Goal: Information Seeking & Learning: Learn about a topic

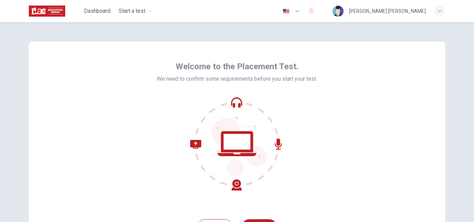
scroll to position [67, 0]
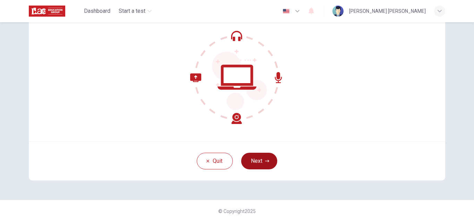
click at [262, 159] on button "Next" at bounding box center [259, 161] width 36 height 17
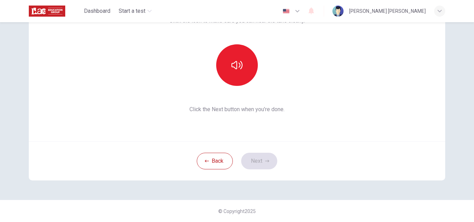
scroll to position [65, 0]
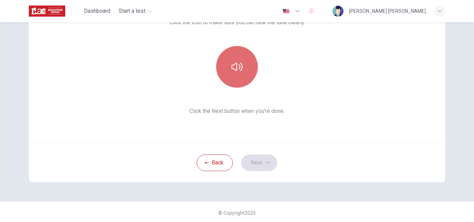
click at [233, 73] on button "button" at bounding box center [237, 67] width 42 height 42
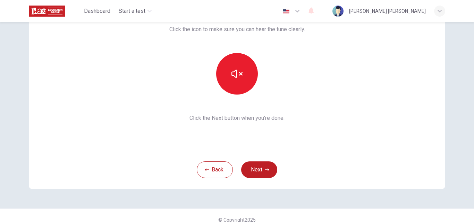
scroll to position [67, 0]
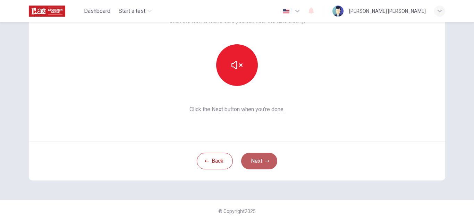
click at [261, 160] on button "Next" at bounding box center [259, 161] width 36 height 17
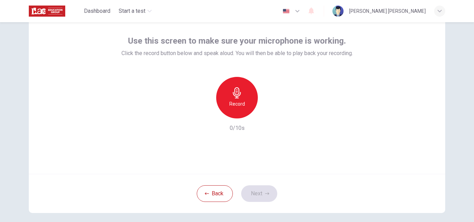
scroll to position [35, 0]
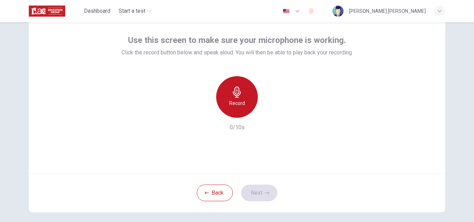
click at [232, 99] on h6 "Record" at bounding box center [237, 103] width 16 height 8
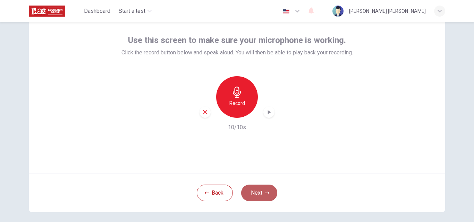
click at [254, 194] on button "Next" at bounding box center [259, 193] width 36 height 17
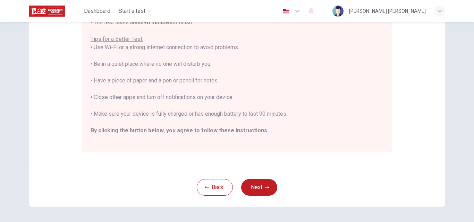
scroll to position [136, 0]
click at [418, 92] on div "Disclaimer: You are about to start a Placement Test . Before You Start the Test…" at bounding box center [237, 37] width 416 height 263
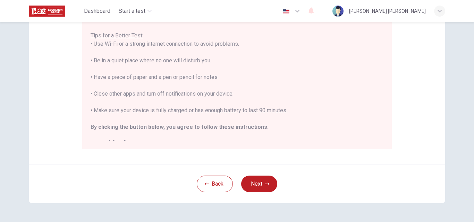
scroll to position [163, 0]
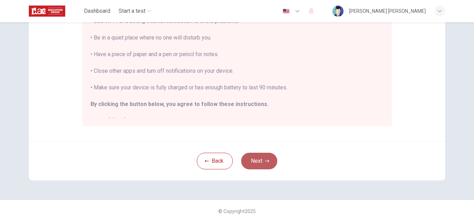
click at [255, 156] on button "Next" at bounding box center [259, 161] width 36 height 17
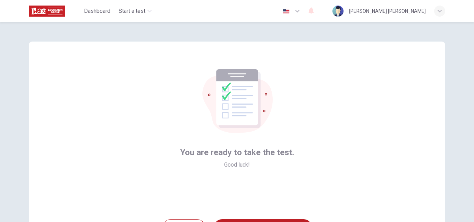
scroll to position [67, 0]
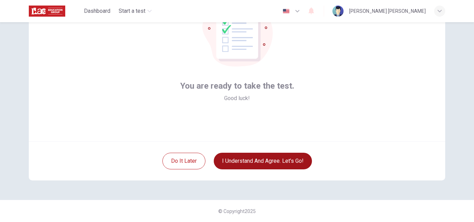
click at [276, 160] on button "I understand and agree. Let’s go!" at bounding box center [263, 161] width 98 height 17
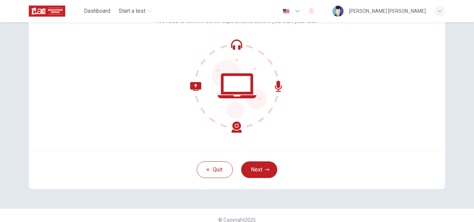
scroll to position [67, 0]
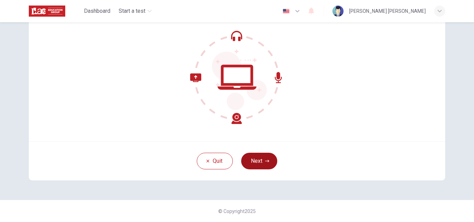
click at [259, 162] on button "Next" at bounding box center [259, 161] width 36 height 17
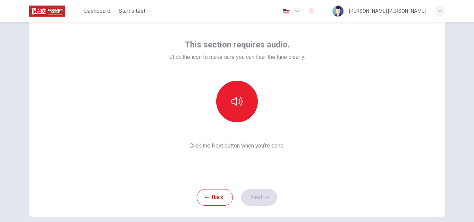
scroll to position [25, 0]
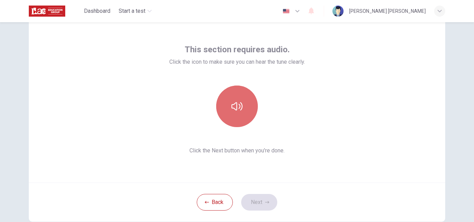
click at [237, 105] on icon "button" at bounding box center [236, 106] width 11 height 8
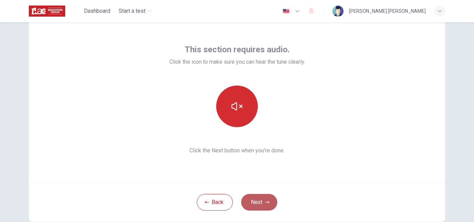
click at [258, 199] on button "Next" at bounding box center [259, 202] width 36 height 17
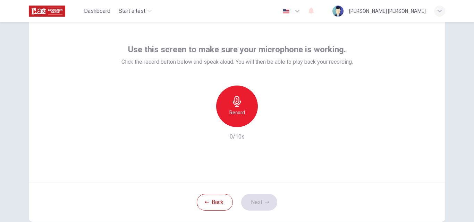
click at [234, 109] on h6 "Record" at bounding box center [237, 113] width 16 height 8
click at [259, 205] on button "Next" at bounding box center [259, 202] width 36 height 17
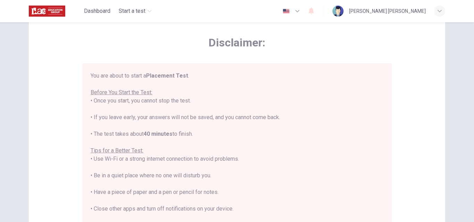
scroll to position [163, 0]
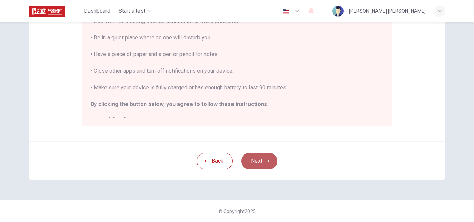
click at [257, 160] on button "Next" at bounding box center [259, 161] width 36 height 17
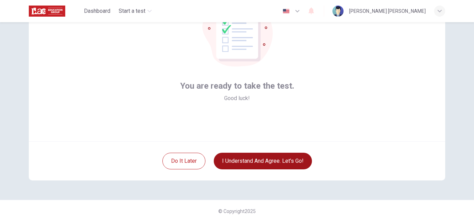
click at [251, 160] on button "I understand and agree. Let’s go!" at bounding box center [263, 161] width 98 height 17
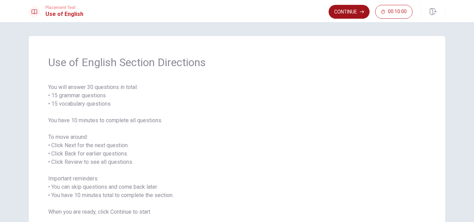
click at [339, 11] on button "Continue" at bounding box center [348, 12] width 41 height 14
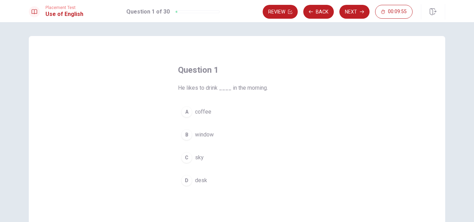
click at [184, 111] on div "A" at bounding box center [186, 111] width 11 height 11
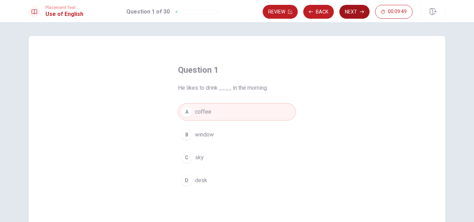
click at [356, 12] on button "Next" at bounding box center [354, 12] width 30 height 14
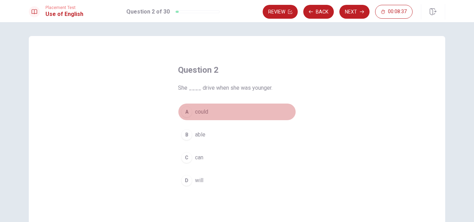
click at [184, 112] on div "A" at bounding box center [186, 111] width 11 height 11
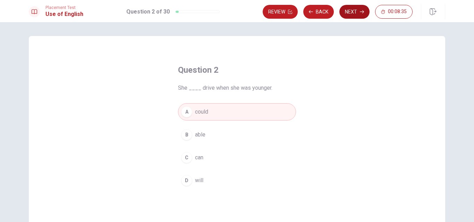
click at [348, 12] on button "Next" at bounding box center [354, 12] width 30 height 14
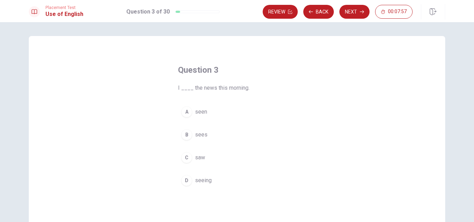
click at [188, 157] on div "C" at bounding box center [186, 157] width 11 height 11
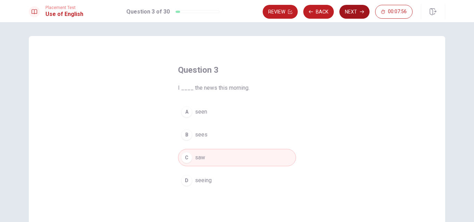
click at [359, 10] on button "Next" at bounding box center [354, 12] width 30 height 14
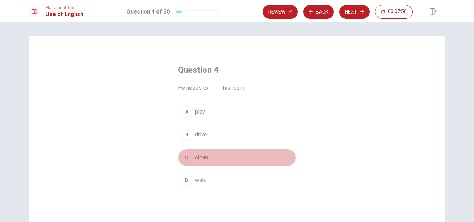
click at [186, 159] on div "C" at bounding box center [186, 157] width 11 height 11
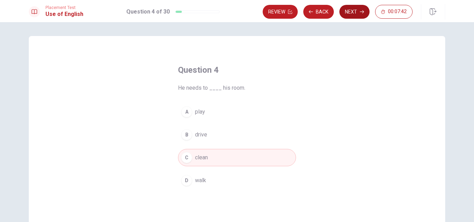
click at [357, 13] on button "Next" at bounding box center [354, 12] width 30 height 14
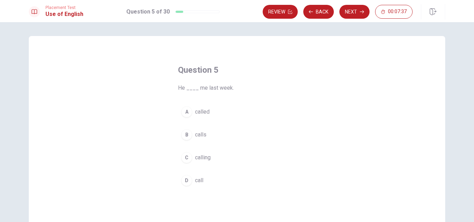
click at [186, 110] on div "A" at bounding box center [186, 111] width 11 height 11
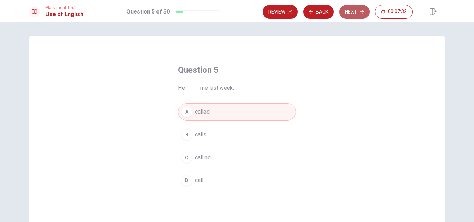
click at [352, 14] on button "Next" at bounding box center [354, 12] width 30 height 14
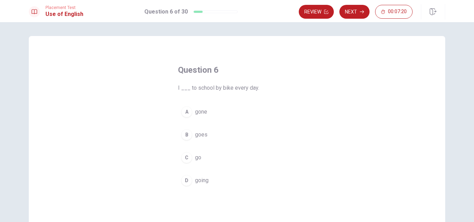
click at [189, 161] on div "C" at bounding box center [186, 157] width 11 height 11
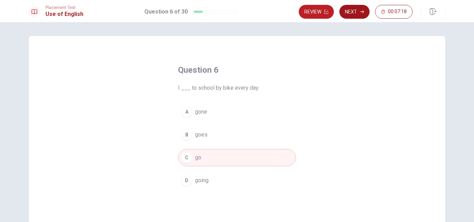
click at [353, 14] on button "Next" at bounding box center [354, 12] width 30 height 14
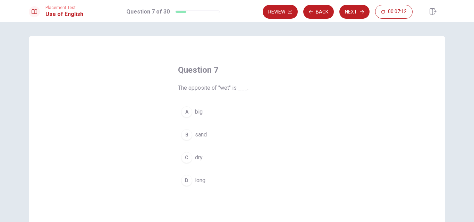
click at [186, 157] on div "C" at bounding box center [186, 157] width 11 height 11
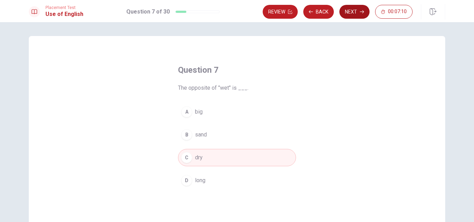
click at [351, 13] on button "Next" at bounding box center [354, 12] width 30 height 14
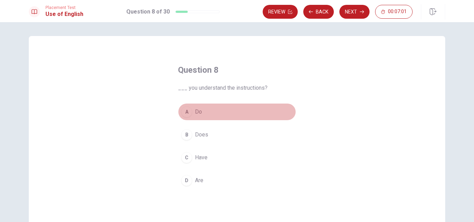
click at [190, 112] on div "A" at bounding box center [186, 111] width 11 height 11
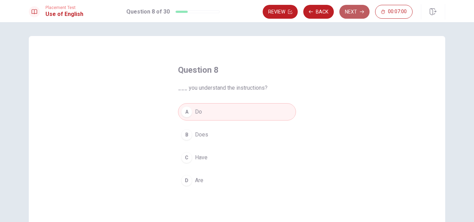
click at [350, 10] on button "Next" at bounding box center [354, 12] width 30 height 14
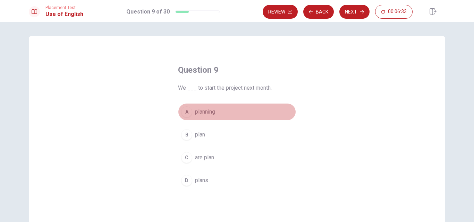
click at [197, 108] on span "planning" at bounding box center [205, 112] width 20 height 8
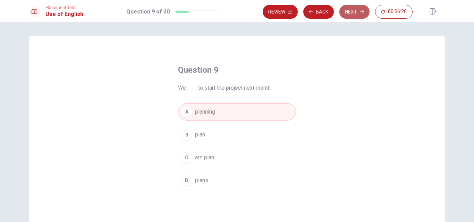
click at [353, 10] on button "Next" at bounding box center [354, 12] width 30 height 14
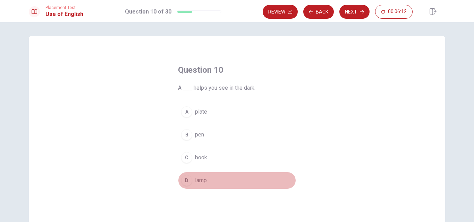
click at [192, 179] on button "D lamp" at bounding box center [237, 180] width 118 height 17
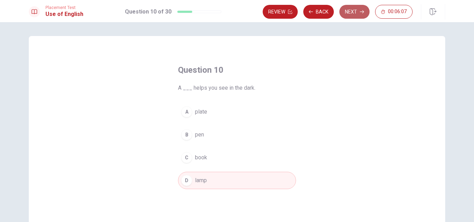
click at [351, 15] on button "Next" at bounding box center [354, 12] width 30 height 14
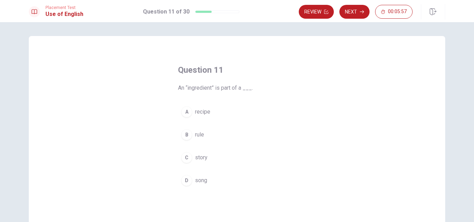
click at [185, 114] on div "A" at bounding box center [186, 111] width 11 height 11
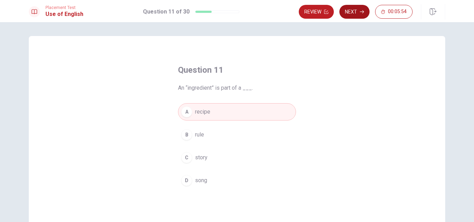
click at [360, 13] on icon "button" at bounding box center [362, 12] width 4 height 4
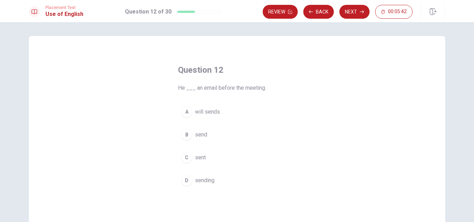
click at [195, 157] on span "sent" at bounding box center [200, 158] width 11 height 8
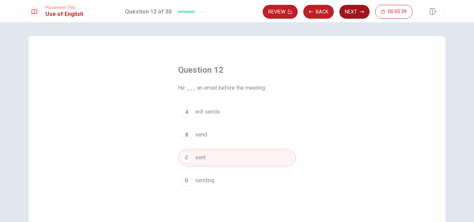
click at [349, 12] on button "Next" at bounding box center [354, 12] width 30 height 14
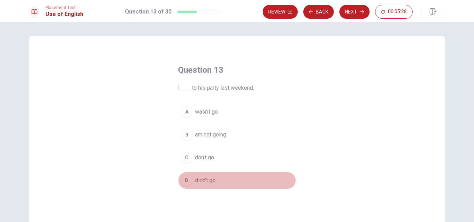
click at [192, 179] on button "D didn’t go" at bounding box center [237, 180] width 118 height 17
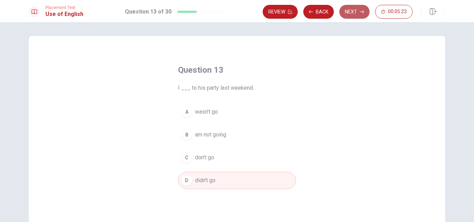
click at [354, 11] on button "Next" at bounding box center [354, 12] width 30 height 14
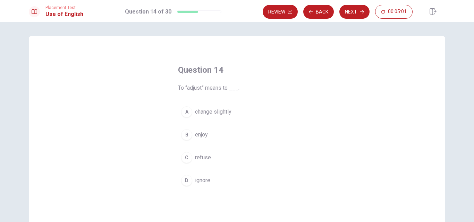
click at [187, 182] on div "D" at bounding box center [186, 180] width 11 height 11
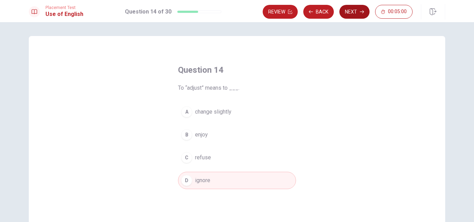
click at [358, 11] on button "Next" at bounding box center [354, 12] width 30 height 14
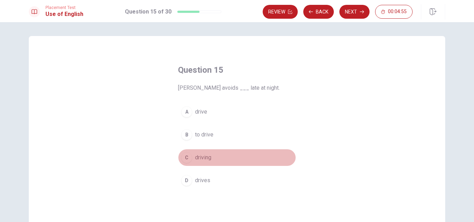
click at [202, 155] on span "driving" at bounding box center [203, 158] width 16 height 8
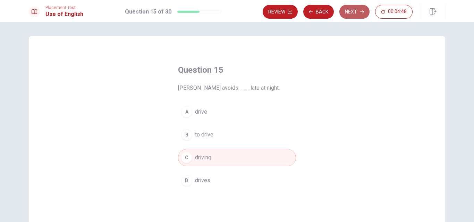
click at [354, 10] on button "Next" at bounding box center [354, 12] width 30 height 14
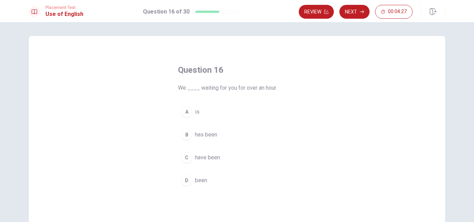
click at [197, 155] on span "have been" at bounding box center [207, 158] width 25 height 8
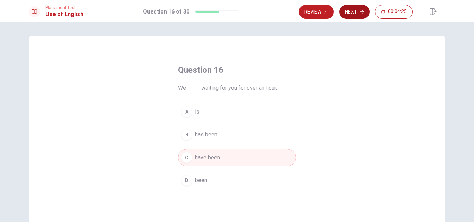
click at [355, 14] on button "Next" at bounding box center [354, 12] width 30 height 14
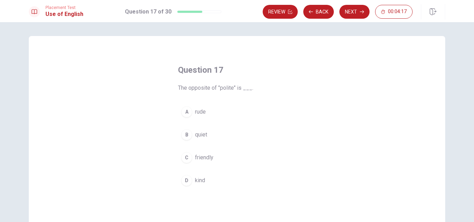
click at [182, 114] on div "A" at bounding box center [186, 111] width 11 height 11
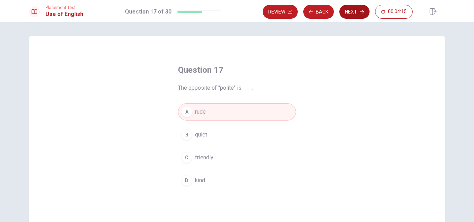
click at [350, 14] on button "Next" at bounding box center [354, 12] width 30 height 14
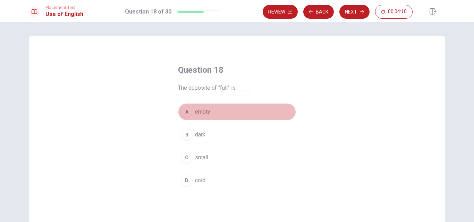
click at [185, 113] on div "A" at bounding box center [186, 111] width 11 height 11
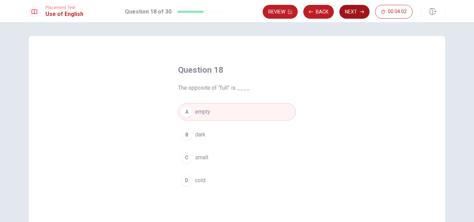
click at [355, 13] on button "Next" at bounding box center [354, 12] width 30 height 14
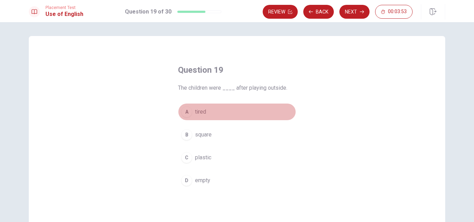
click at [188, 111] on div "A" at bounding box center [186, 111] width 11 height 11
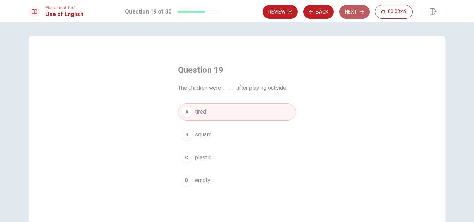
click at [350, 13] on button "Next" at bounding box center [354, 12] width 30 height 14
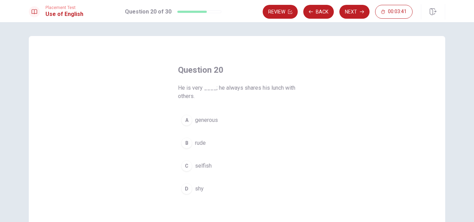
click at [198, 120] on span "generous" at bounding box center [206, 120] width 23 height 8
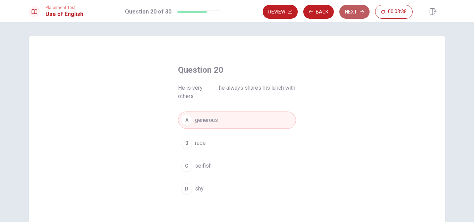
click at [353, 12] on button "Next" at bounding box center [354, 12] width 30 height 14
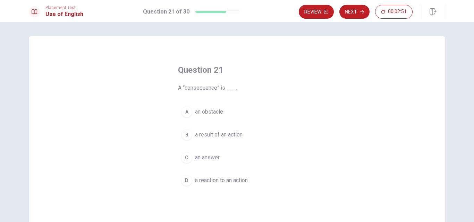
click at [221, 131] on span "a result of an action" at bounding box center [218, 135] width 47 height 8
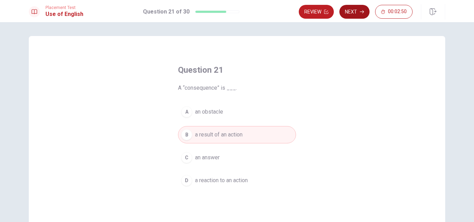
click at [356, 11] on button "Next" at bounding box center [354, 12] width 30 height 14
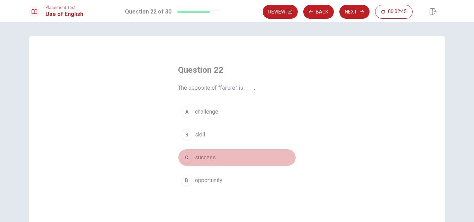
click at [190, 158] on button "C success" at bounding box center [237, 157] width 118 height 17
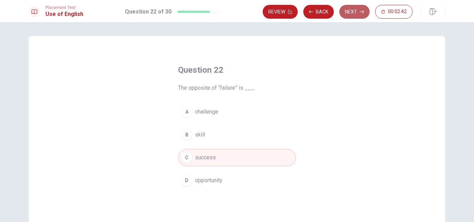
click at [353, 11] on button "Next" at bounding box center [354, 12] width 30 height 14
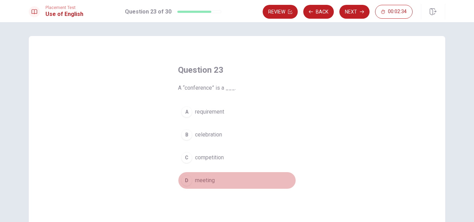
click at [195, 182] on span "meeting" at bounding box center [205, 180] width 20 height 8
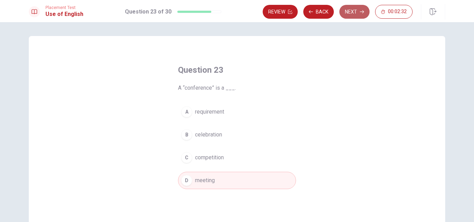
click at [350, 15] on button "Next" at bounding box center [354, 12] width 30 height 14
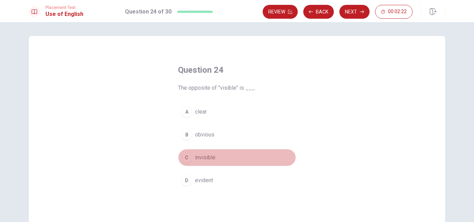
click at [200, 159] on span "invisible" at bounding box center [205, 158] width 20 height 8
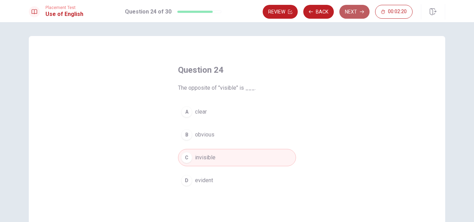
click at [350, 13] on button "Next" at bounding box center [354, 12] width 30 height 14
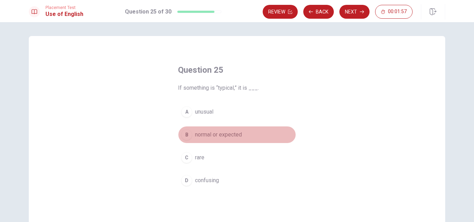
click at [210, 135] on span "normal or expected" at bounding box center [218, 135] width 47 height 8
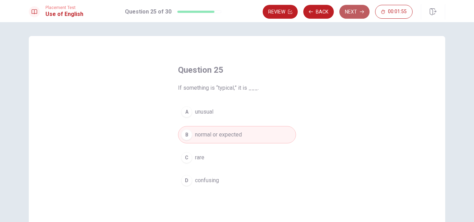
click at [350, 12] on button "Next" at bounding box center [354, 12] width 30 height 14
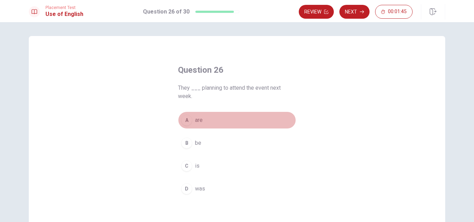
click at [188, 119] on div "A" at bounding box center [186, 120] width 11 height 11
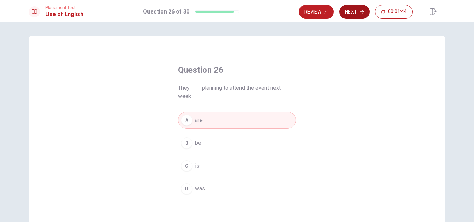
click at [354, 10] on button "Next" at bounding box center [354, 12] width 30 height 14
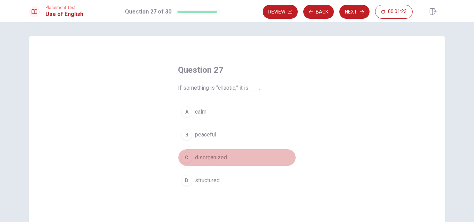
click at [211, 161] on span "disorganized" at bounding box center [211, 158] width 32 height 8
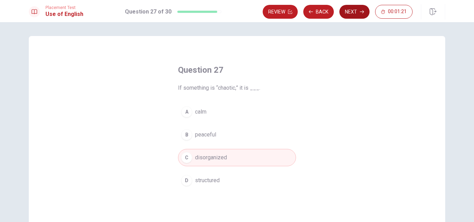
click at [352, 12] on button "Next" at bounding box center [354, 12] width 30 height 14
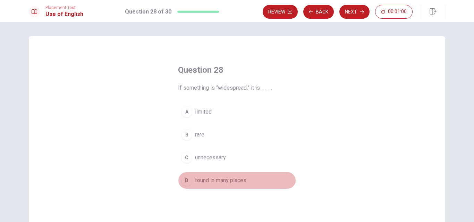
click at [226, 181] on span "found in many places" at bounding box center [220, 180] width 51 height 8
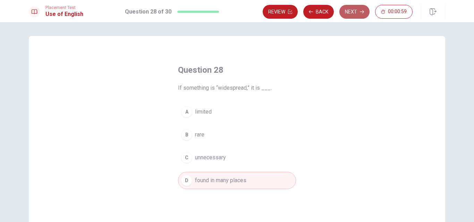
click at [351, 14] on button "Next" at bounding box center [354, 12] width 30 height 14
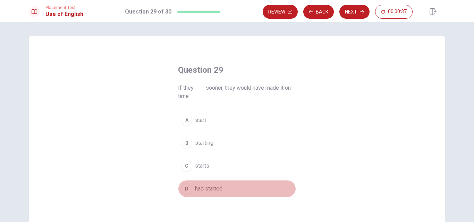
click at [209, 189] on span "had started" at bounding box center [208, 189] width 27 height 8
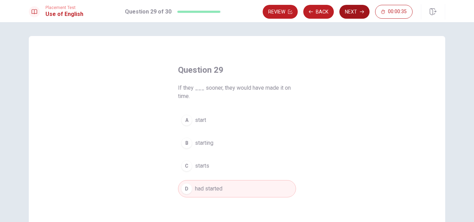
click at [353, 14] on button "Next" at bounding box center [354, 12] width 30 height 14
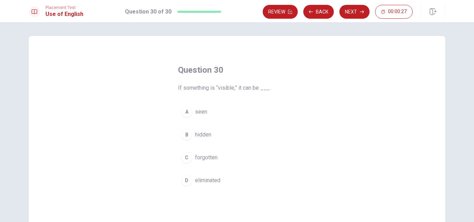
click at [195, 112] on span "seen" at bounding box center [201, 112] width 12 height 8
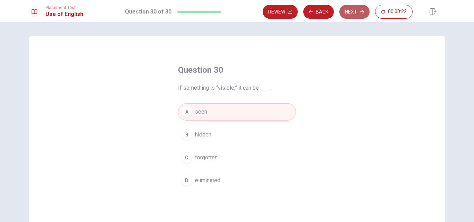
click at [354, 11] on button "Next" at bounding box center [354, 12] width 30 height 14
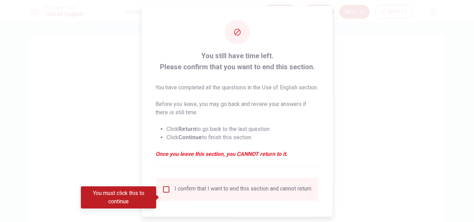
click at [162, 193] on input "You must click this to continue" at bounding box center [166, 189] width 8 height 8
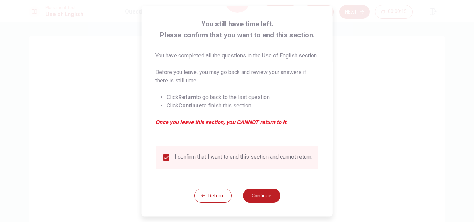
scroll to position [45, 0]
click at [264, 194] on button "Continue" at bounding box center [260, 196] width 37 height 14
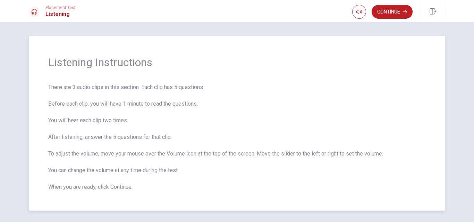
click at [367, 89] on span "There are 3 audio clips in this section. Each clip has 5 questions. Before each…" at bounding box center [236, 137] width 377 height 108
click at [354, 10] on button "button" at bounding box center [359, 12] width 14 height 14
click at [389, 39] on div "Listening Instructions There are 3 audio clips in this section. Each clip has 5…" at bounding box center [237, 123] width 416 height 175
click at [387, 8] on button "Continue" at bounding box center [391, 12] width 41 height 14
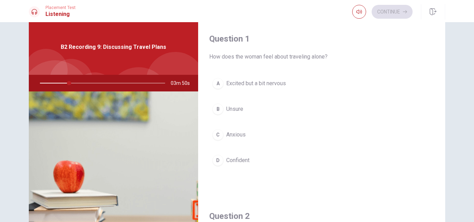
scroll to position [0, 0]
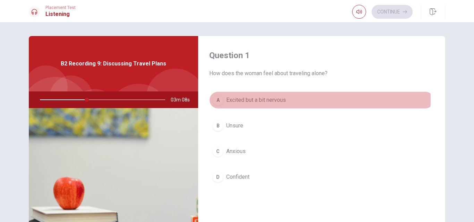
click at [261, 99] on span "Excited but a bit nervous" at bounding box center [256, 100] width 60 height 8
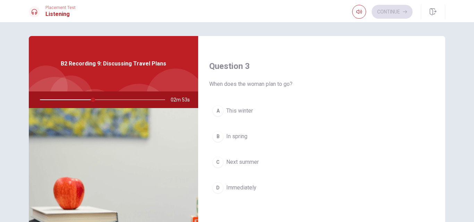
scroll to position [345, 0]
click at [227, 161] on span "Next summer" at bounding box center [242, 162] width 33 height 8
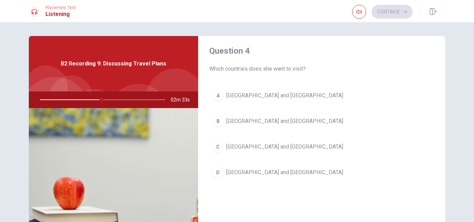
scroll to position [540, 0]
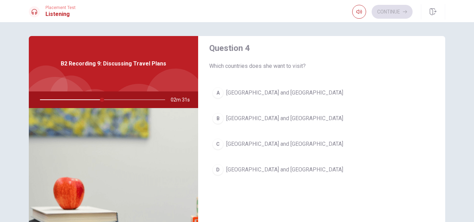
click at [244, 141] on span "[GEOGRAPHIC_DATA] and [GEOGRAPHIC_DATA]" at bounding box center [284, 144] width 117 height 8
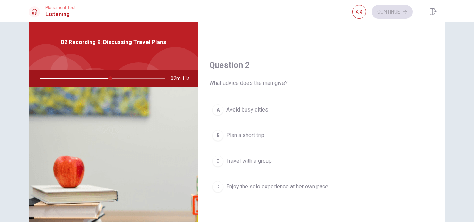
scroll to position [149, 0]
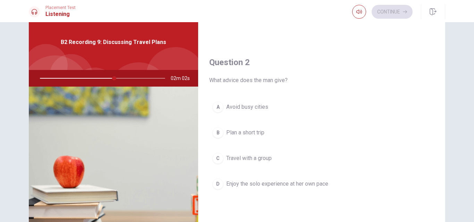
click at [302, 180] on button "D Enjoy the solo experience at her own pace" at bounding box center [321, 183] width 225 height 17
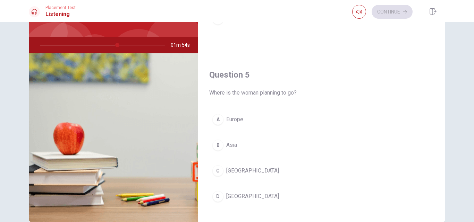
scroll to position [624, 0]
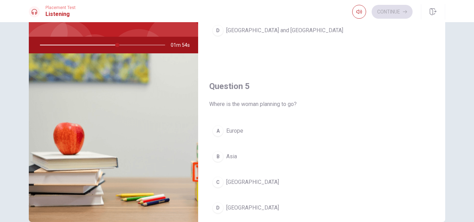
click at [113, 44] on div at bounding box center [101, 45] width 139 height 17
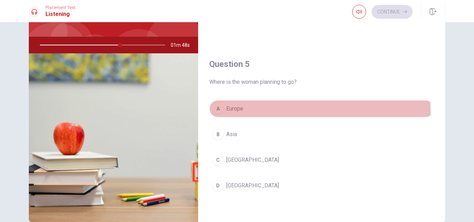
click at [227, 114] on button "A [GEOGRAPHIC_DATA]" at bounding box center [321, 108] width 225 height 17
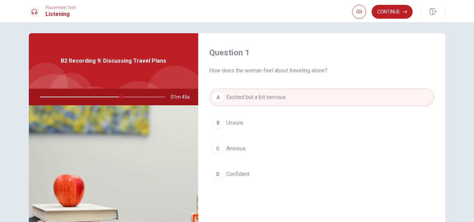
scroll to position [0, 0]
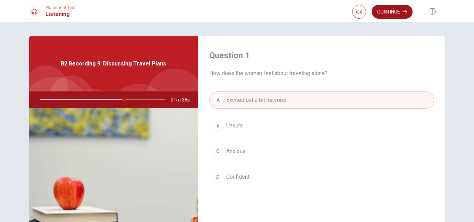
click at [387, 12] on button "Continue" at bounding box center [391, 12] width 41 height 14
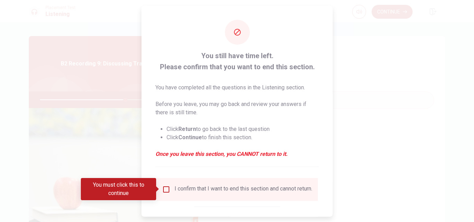
scroll to position [36, 0]
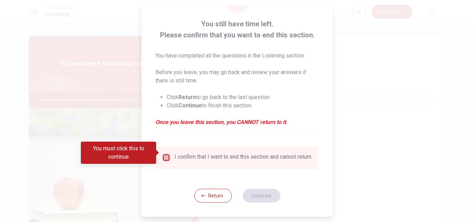
click at [166, 154] on input "You must click this to continue" at bounding box center [166, 158] width 8 height 8
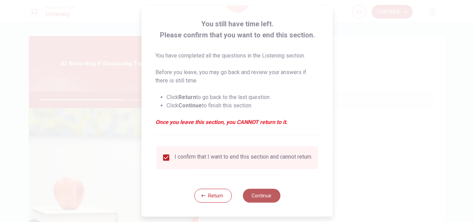
click at [254, 195] on button "Continue" at bounding box center [260, 196] width 37 height 14
type input "68"
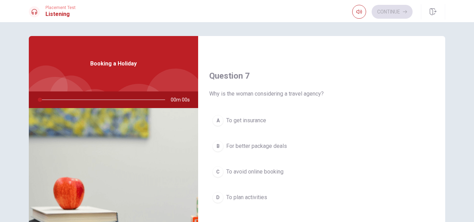
scroll to position [0, 0]
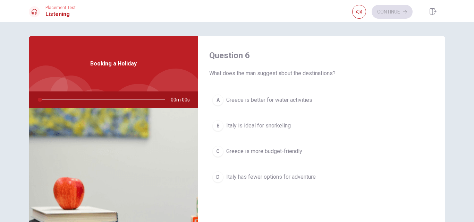
click at [37, 101] on div at bounding box center [101, 100] width 139 height 17
click at [98, 108] on img at bounding box center [113, 192] width 169 height 169
click at [102, 97] on div at bounding box center [101, 100] width 139 height 17
click at [87, 155] on img at bounding box center [113, 192] width 169 height 169
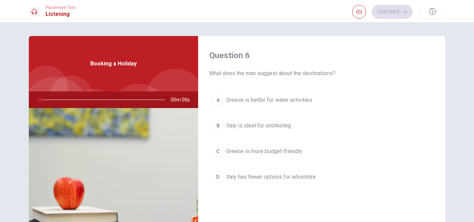
click at [87, 155] on img at bounding box center [113, 192] width 169 height 169
click at [79, 97] on div at bounding box center [101, 100] width 139 height 17
click at [119, 69] on div "Booking a Holiday" at bounding box center [113, 63] width 169 height 55
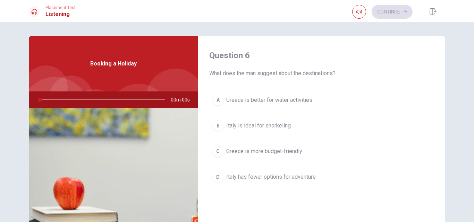
click at [119, 69] on div "Booking a Holiday" at bounding box center [113, 63] width 169 height 55
click at [360, 16] on span at bounding box center [358, 18] width 6 height 4
click at [444, 64] on div "Question 6 What does the man suggest about the destinations? A [GEOGRAPHIC_DATA…" at bounding box center [237, 156] width 438 height 241
click at [145, 80] on div "Booking a Holiday" at bounding box center [113, 63] width 169 height 55
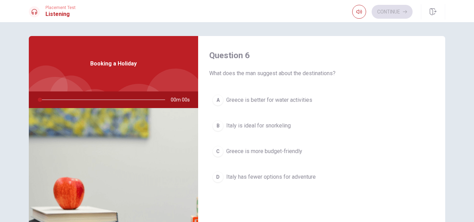
click at [145, 80] on div "Booking a Holiday" at bounding box center [113, 63] width 169 height 55
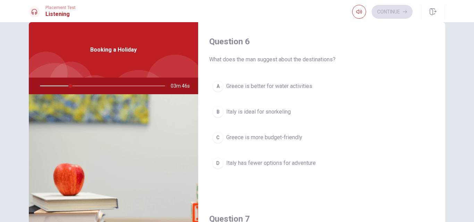
click at [97, 124] on img at bounding box center [113, 178] width 169 height 169
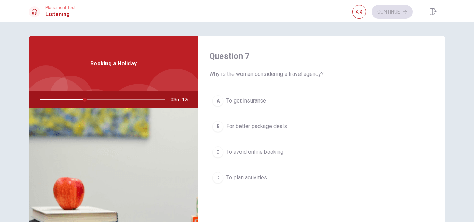
scroll to position [181, 0]
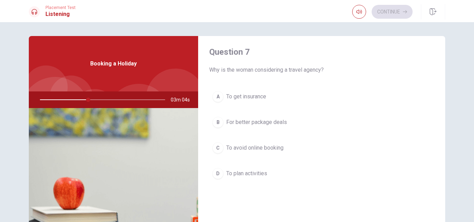
drag, startPoint x: 443, startPoint y: 99, endPoint x: 438, endPoint y: 129, distance: 30.2
click at [438, 129] on div "Question 6 What does the man suggest about the destinations? A [GEOGRAPHIC_DATA…" at bounding box center [321, 156] width 247 height 241
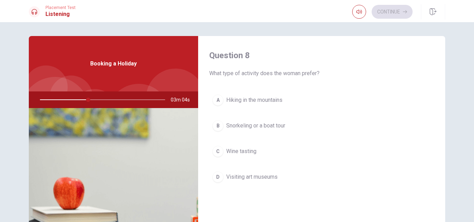
scroll to position [362, 0]
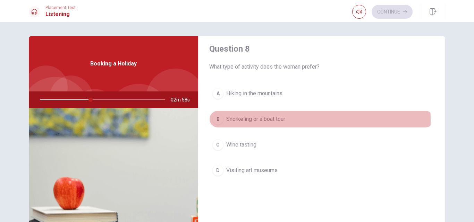
click at [246, 120] on span "Snorkeling or a boat tour" at bounding box center [255, 119] width 59 height 8
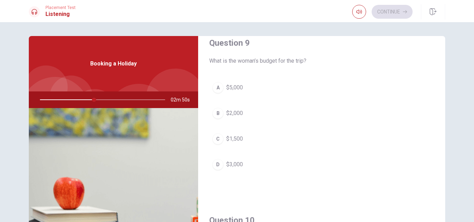
scroll to position [544, 0]
click at [228, 114] on span "$2,000" at bounding box center [234, 115] width 17 height 8
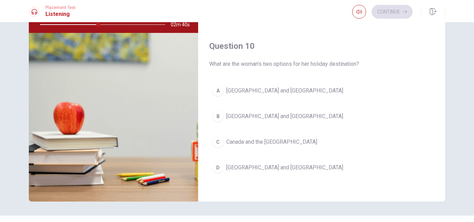
scroll to position [647, 0]
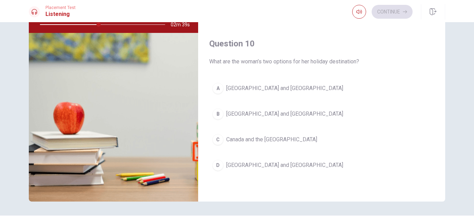
click at [244, 167] on span "[GEOGRAPHIC_DATA] and [GEOGRAPHIC_DATA]" at bounding box center [284, 165] width 117 height 8
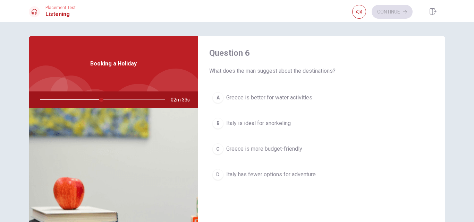
scroll to position [0, 0]
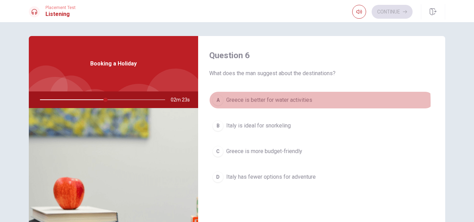
click at [253, 103] on span "Greece is better for water activities" at bounding box center [269, 100] width 86 height 8
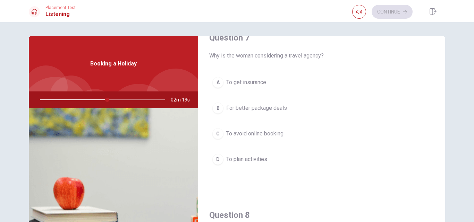
scroll to position [197, 0]
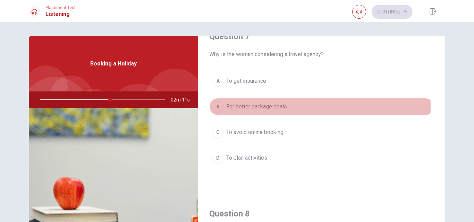
click at [252, 106] on span "For better package deals" at bounding box center [256, 107] width 61 height 8
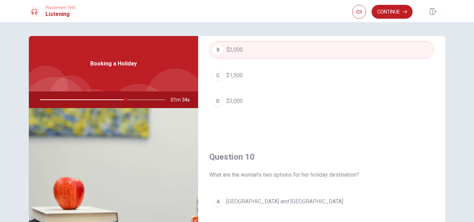
scroll to position [617, 0]
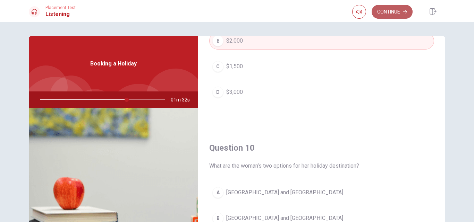
click at [396, 15] on button "Continue" at bounding box center [391, 12] width 41 height 14
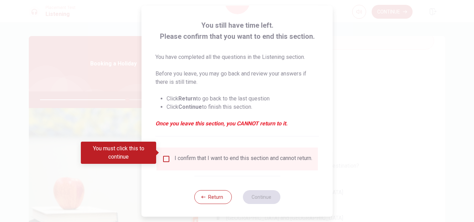
scroll to position [36, 0]
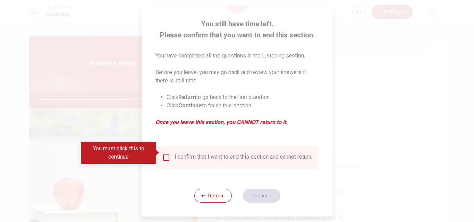
click at [164, 154] on input "You must click this to continue" at bounding box center [166, 158] width 8 height 8
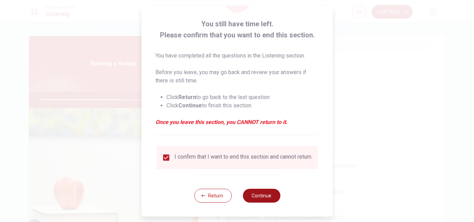
click at [250, 194] on button "Continue" at bounding box center [260, 196] width 37 height 14
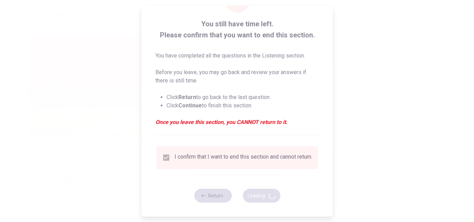
type input "71"
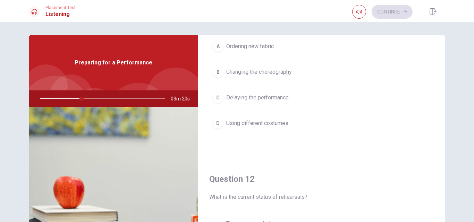
scroll to position [0, 0]
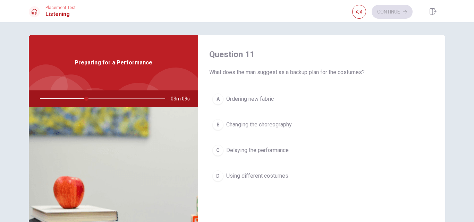
click at [247, 175] on span "Using different costumes" at bounding box center [257, 176] width 62 height 8
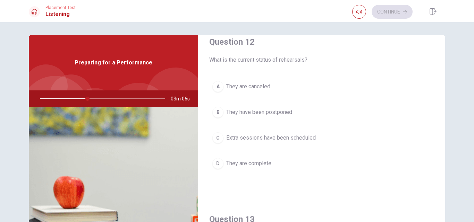
scroll to position [195, 0]
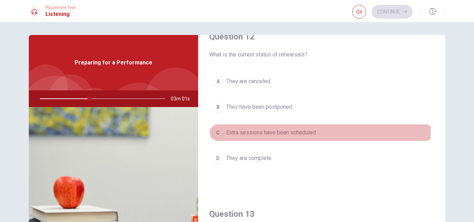
click at [251, 132] on span "Extra sessions have been scheduled" at bounding box center [270, 133] width 89 height 8
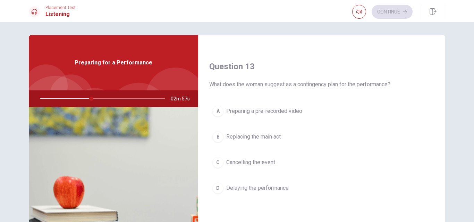
scroll to position [346, 0]
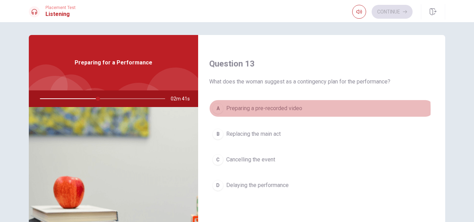
click at [257, 110] on span "Preparing a pre-recorded video" at bounding box center [264, 108] width 76 height 8
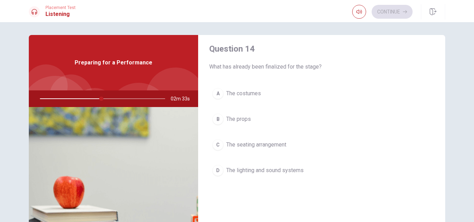
scroll to position [540, 0]
click at [275, 169] on span "The lighting and sound systems" at bounding box center [264, 169] width 77 height 8
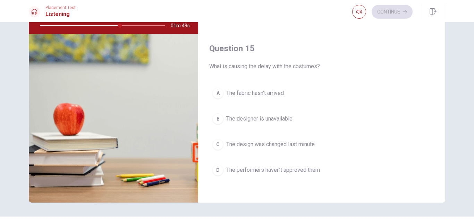
scroll to position [647, 0]
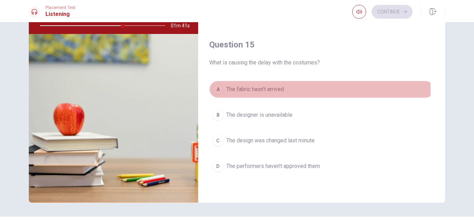
click at [254, 90] on span "The fabric hasn’t arrived" at bounding box center [255, 89] width 58 height 8
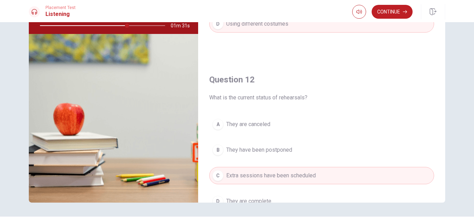
scroll to position [0, 0]
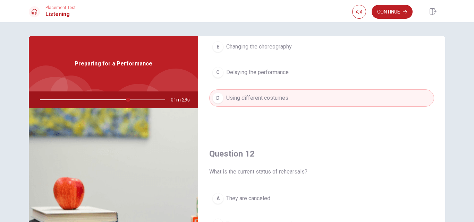
click at [441, 76] on div "Question 11 What does the man suggest as a backup plan for the costumes? A Orde…" at bounding box center [237, 156] width 438 height 241
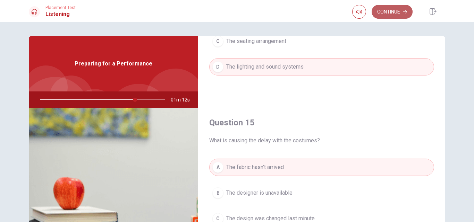
click at [392, 14] on button "Continue" at bounding box center [391, 12] width 41 height 14
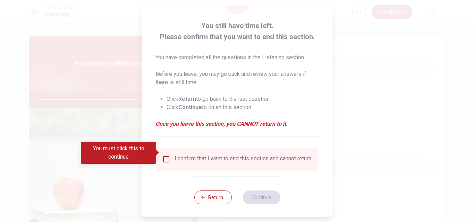
scroll to position [36, 0]
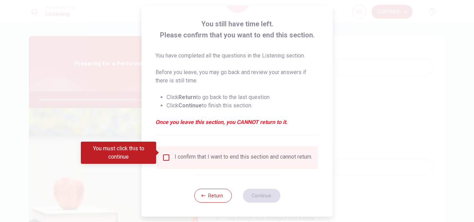
click at [165, 154] on input "You must click this to continue" at bounding box center [166, 158] width 8 height 8
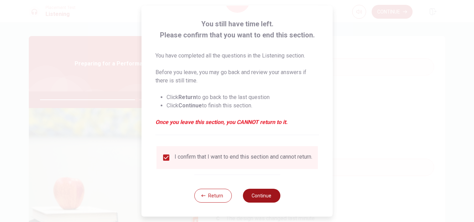
click at [255, 197] on button "Continue" at bounding box center [260, 196] width 37 height 14
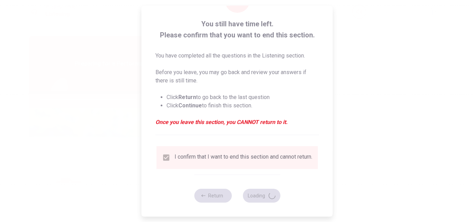
type input "79"
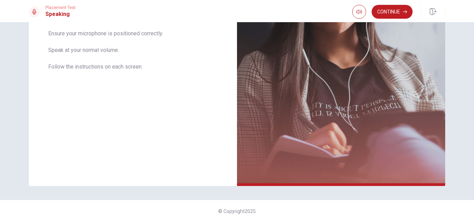
scroll to position [0, 0]
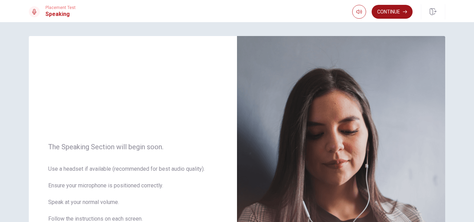
click at [393, 10] on button "Continue" at bounding box center [391, 12] width 41 height 14
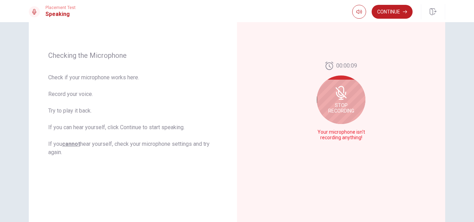
scroll to position [82, 0]
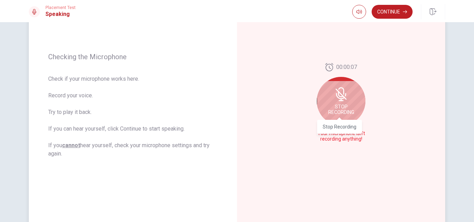
click at [339, 104] on span "Stop Recording" at bounding box center [341, 109] width 26 height 11
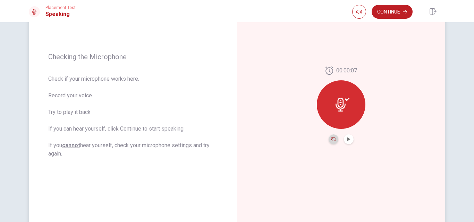
click at [331, 139] on icon "Record Again" at bounding box center [333, 139] width 4 height 4
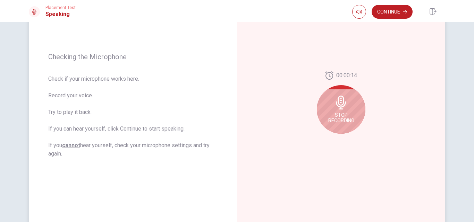
click at [336, 112] on div "Stop Recording" at bounding box center [341, 109] width 49 height 49
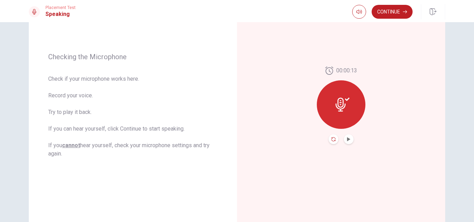
click at [331, 140] on icon "Record Again" at bounding box center [333, 139] width 4 height 4
click at [347, 140] on icon "Play Audio" at bounding box center [348, 139] width 3 height 4
click at [348, 140] on icon "Pause Audio" at bounding box center [348, 139] width 3 height 4
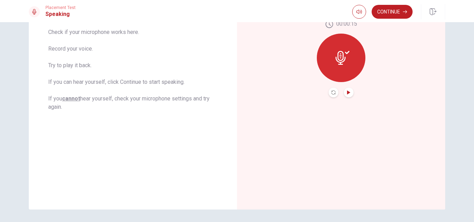
scroll to position [130, 0]
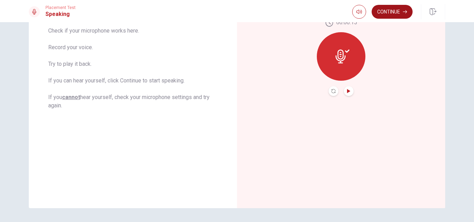
click at [394, 12] on button "Continue" at bounding box center [391, 12] width 41 height 14
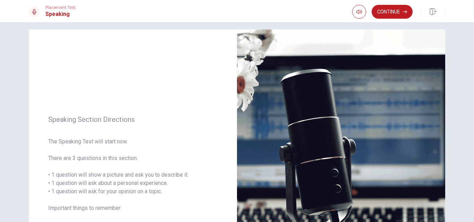
scroll to position [0, 0]
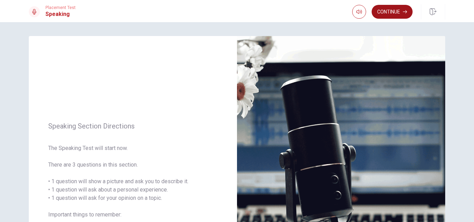
click at [391, 11] on button "Continue" at bounding box center [391, 12] width 41 height 14
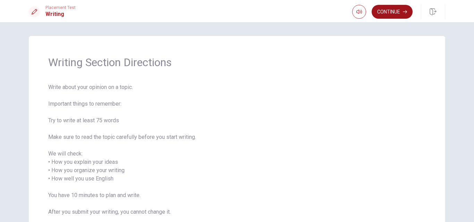
click at [396, 11] on button "Continue" at bounding box center [391, 12] width 41 height 14
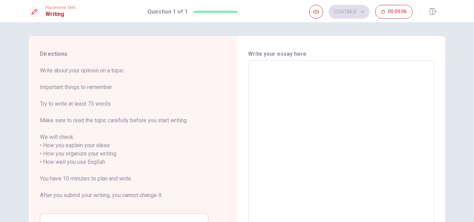
click at [299, 89] on textarea at bounding box center [341, 158] width 176 height 184
type textarea "N"
type textarea "x"
type textarea "Ni"
type textarea "x"
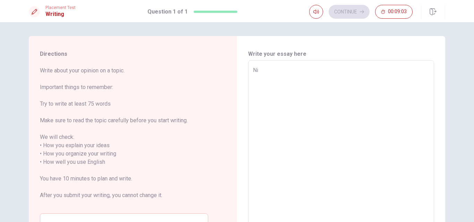
type textarea "N"
type textarea "x"
type textarea "No"
type textarea "x"
type textarea "Now"
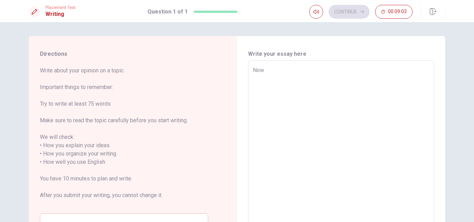
type textarea "x"
type textarea "Now-"
type textarea "x"
type textarea "Now-a"
type textarea "x"
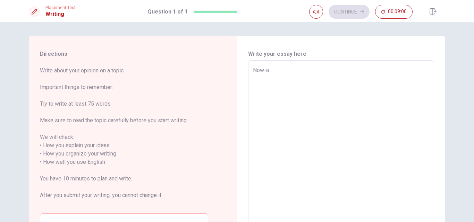
type textarea "Now-a-"
type textarea "x"
type textarea "Now-a-d"
type textarea "x"
type textarea "Now-a-da"
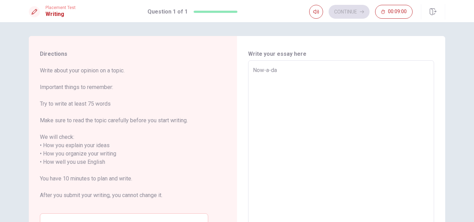
type textarea "x"
type textarea "Now-a-day"
type textarea "x"
type textarea "Now-a-days"
type textarea "x"
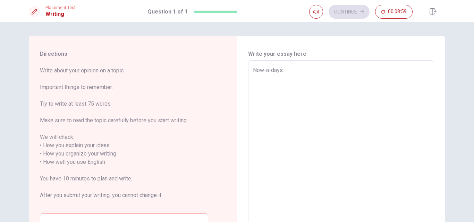
type textarea "Now-a-days"
type textarea "x"
type textarea "Now-a-days i"
type textarea "x"
type textarea "Now-a-days it"
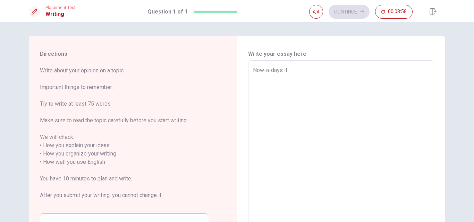
type textarea "x"
type textarea "Now-a-days it"
type textarea "x"
type textarea "Now-a-days it u"
type textarea "x"
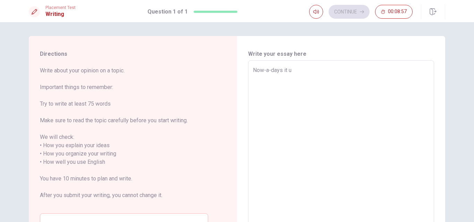
type textarea "Now-a-days it"
type textarea "x"
type textarea "Now-a-days it i"
type textarea "x"
type textarea "Now-a-days it is"
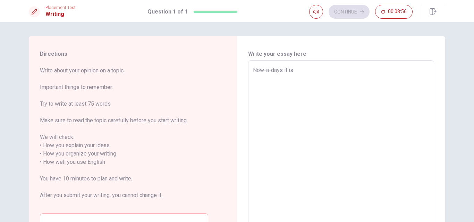
type textarea "x"
type textarea "Now-a-days it is"
type textarea "x"
type textarea "Now-a-days it is v"
type textarea "x"
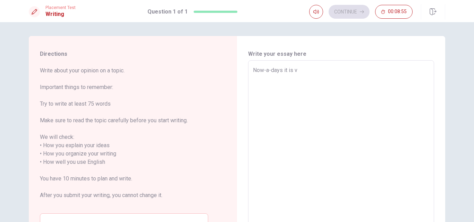
type textarea "Now-a-days it is ve"
type textarea "x"
type textarea "Now-a-days it is ver"
type textarea "x"
type textarea "Now-a-days it is very"
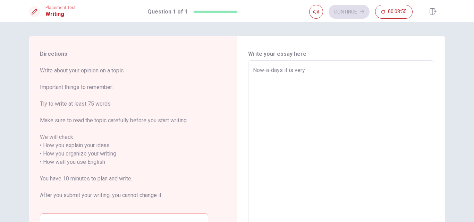
type textarea "x"
type textarea "Now-a-days it is very"
type textarea "x"
type textarea "Now-a-days it is very i"
type textarea "x"
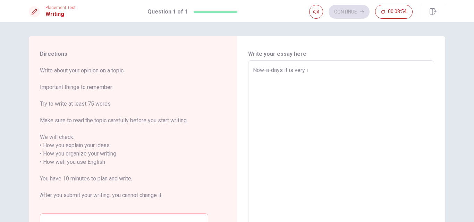
type textarea "Now-a-days it is very im"
type textarea "x"
type textarea "Now-a-days it is very imp"
type textarea "x"
type textarea "Now-a-days it is very impo"
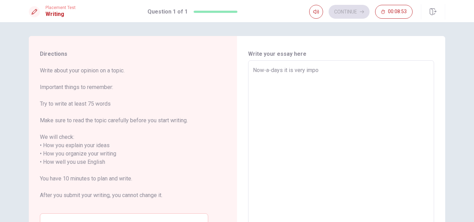
type textarea "x"
type textarea "Now-a-days it is very impor"
type textarea "x"
type textarea "Now-a-days it is very import"
type textarea "x"
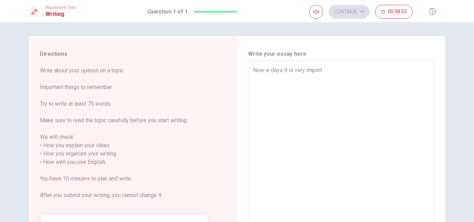
type textarea "Now-a-days it is very importa"
type textarea "x"
type textarea "Now-a-days it is very importan"
type textarea "x"
type textarea "Now-a-days it is very important"
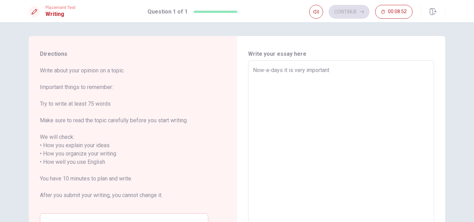
type textarea "x"
type textarea "Now-a-days it is very important"
type textarea "x"
type textarea "Now-a-days it is very important t"
type textarea "x"
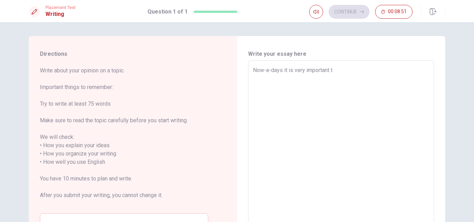
type textarea "Now-a-days it is very important to"
type textarea "x"
type textarea "Now-a-days it is very important to"
type textarea "x"
type textarea "Now-a-days it is very important to l"
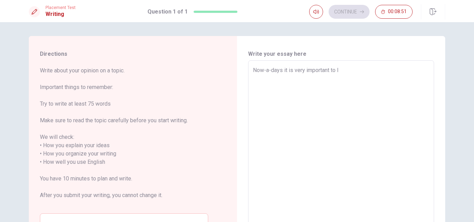
type textarea "x"
type textarea "Now-a-days it is very important to le"
type textarea "x"
type textarea "Now-a-days it is very important to lea"
type textarea "x"
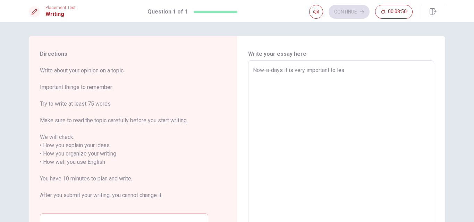
type textarea "Now-a-days it is very important to [PERSON_NAME]"
type textarea "x"
type textarea "Now-a-days it is very important to learn"
type textarea "x"
type textarea "Now-a-days it is very important to learn"
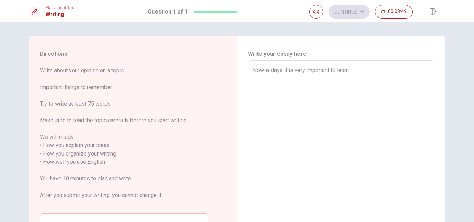
type textarea "x"
type textarea "Now-a-days it is very important to learn a"
type textarea "x"
type textarea "Now-a-days it is very important to learn a"
type textarea "x"
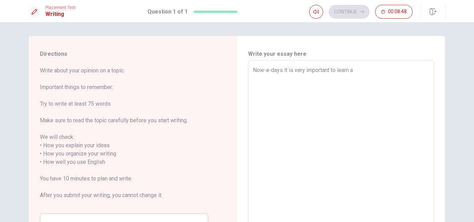
type textarea "Now-a-days it is very important to learn a n"
type textarea "x"
type textarea "Now-a-days it is very important to learn a ne"
type textarea "x"
type textarea "Now-a-days it is very important to learn a new"
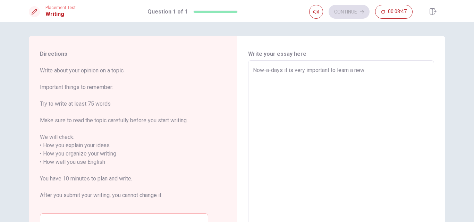
type textarea "x"
type textarea "Now-a-days it is very important to learn a new"
type textarea "x"
type textarea "Now-a-days it is very important to learn a new"
type textarea "x"
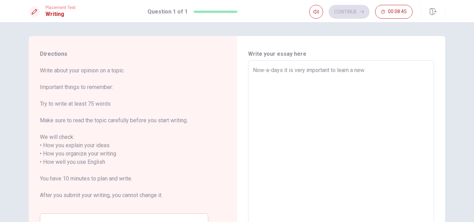
type textarea "Now-a-days it is very important to learn a ne"
type textarea "x"
type textarea "Now-a-days it is very important to learn a n"
type textarea "x"
type textarea "Now-a-days it is very important to learn a"
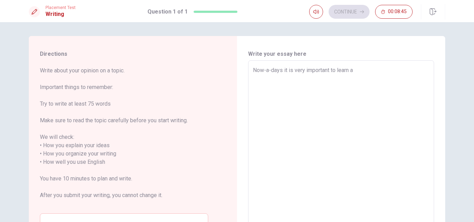
type textarea "x"
type textarea "Now-a-days it is very important to learn a"
type textarea "x"
type textarea "Now-a-days it is very important to learn"
type textarea "x"
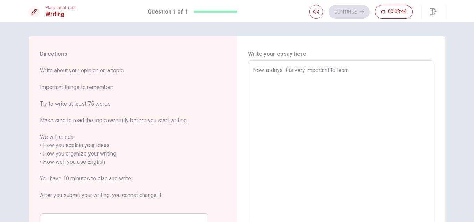
type textarea "Now-a-days it is very important to learn d"
type textarea "x"
type textarea "Now-a-days it is very important to learn di"
type textarea "x"
type textarea "Now-a-days it is very important to learn dif"
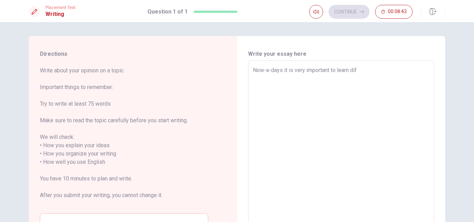
type textarea "x"
type textarea "Now-a-days it is very important to learn diff"
type textarea "x"
type textarea "Now-a-days it is very important to learn diffe"
type textarea "x"
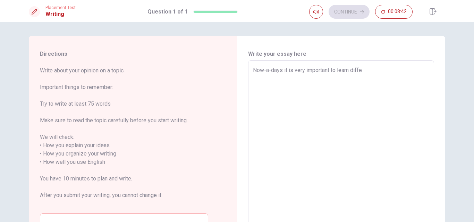
type textarea "Now-a-days it is very important to learn differ"
type textarea "x"
type textarea "Now-a-days it is very important to learn differe"
type textarea "x"
type textarea "Now-a-days it is very important to learn differen"
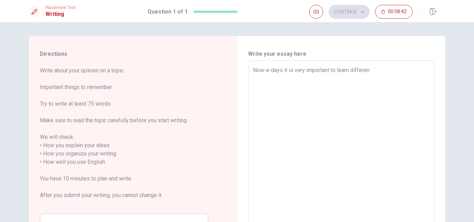
type textarea "x"
type textarea "Now-a-days it is very important to learn different"
type textarea "x"
type textarea "Now-a-days it is very important to learn different"
type textarea "x"
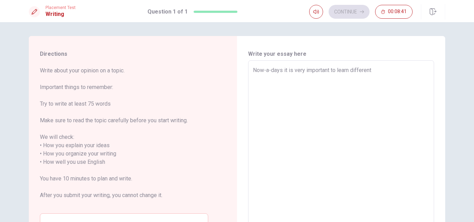
type textarea "Now-a-days it is very important to learn different s"
type textarea "x"
type textarea "Now-a-days it is very important to learn different sk"
type textarea "x"
type textarea "Now-a-days it is very important to learn different ski"
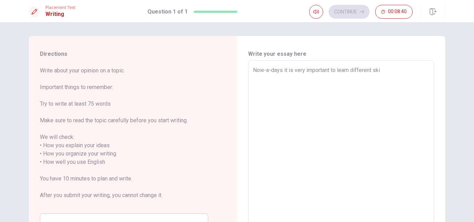
type textarea "x"
type textarea "Now-a-days it is very important to learn different skil"
type textarea "x"
type textarea "Now-a-days it is very important to learn different skill"
type textarea "x"
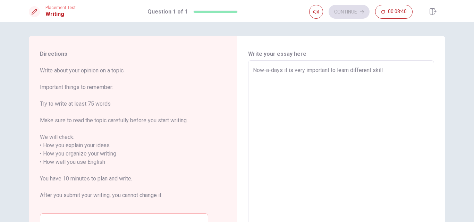
type textarea "Now-a-days it is very important to learn different skills"
type textarea "x"
type textarea "Now-a-days it is very important to learn different skills"
type textarea "x"
type textarea "Now-a-days it is very important to learn different skills l"
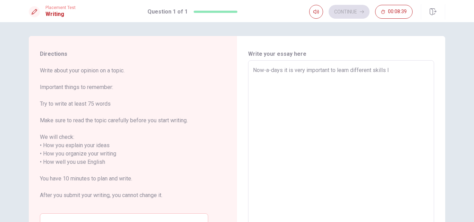
type textarea "x"
type textarea "Now-a-days it is very important to learn different skills li"
type textarea "x"
type textarea "Now-a-days it is very important to learn different skills lik"
type textarea "x"
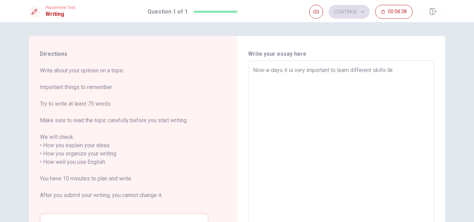
type textarea "Now-a-days it is very important to learn different skills like"
type textarea "x"
type textarea "Now-a-days it is very important to learn different skills like"
type textarea "x"
type textarea "Now-a-days it is very important to learn different skills like c"
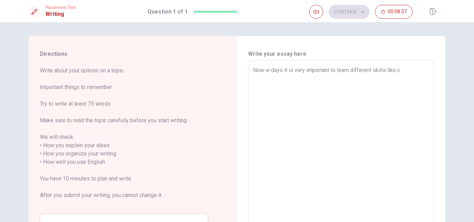
type textarea "x"
type textarea "Now-a-days it is very important to learn different skills like co"
type textarea "x"
type textarea "Now-a-days it is very important to learn different skills like com"
type textarea "x"
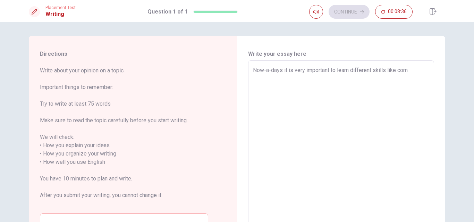
type textarea "Now-a-days it is very important to learn different skills like comm"
type textarea "x"
type textarea "Now-a-days it is very important to learn different skills like commu"
type textarea "x"
type textarea "Now-a-days it is very important to learn different skills like commun"
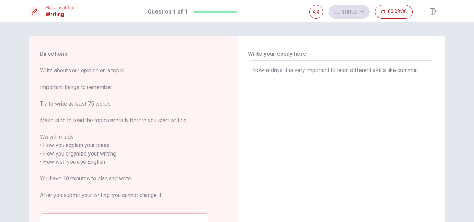
type textarea "x"
type textarea "Now-a-days it is very important to learn different skills like communi"
type textarea "x"
type textarea "Now-a-days it is very important to learn different skills like communic"
type textarea "x"
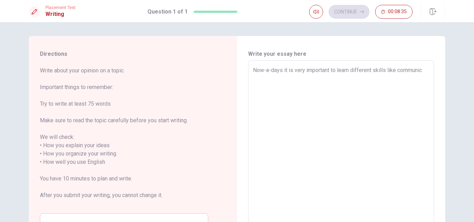
type textarea "Now-a-days it is very important to learn different skills like communica"
type textarea "x"
type textarea "Now-a-days it is very important to learn different skills like communicat"
type textarea "x"
type textarea "Now-a-days it is very important to learn different skills like communicati"
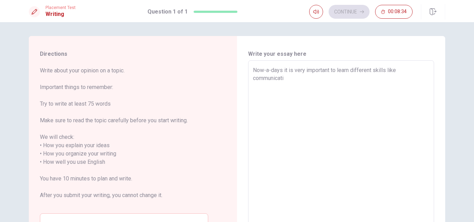
type textarea "x"
type textarea "Now-a-days it is very important to learn different skills like communicatio"
type textarea "x"
type textarea "Now-a-days it is very important to learn different skills like communication"
type textarea "x"
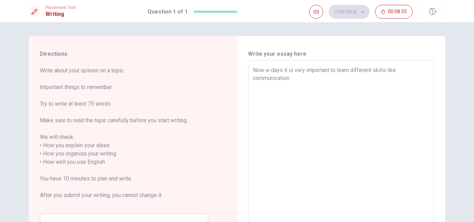
type textarea "Now-a-days it is very important to learn different skills like communication"
type textarea "x"
type textarea "Now-a-days it is very important to learn different skills like communication s"
type textarea "x"
type textarea "Now-a-days it is very important to learn different skills like communication sk"
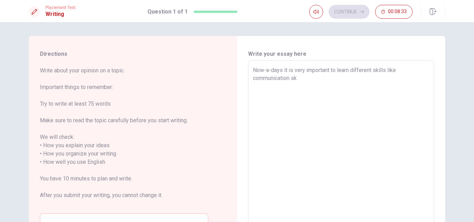
type textarea "x"
type textarea "Now-a-days it is very important to learn different skills like communication ski"
type textarea "x"
type textarea "Now-a-days it is very important to learn different skills like communication sk…"
type textarea "x"
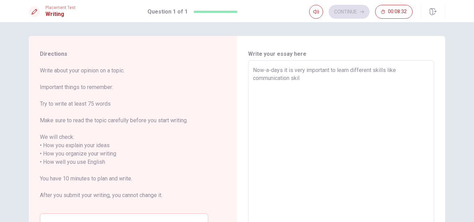
type textarea "Now-a-days it is very important to learn different skills like communication sk…"
type textarea "x"
type textarea "Now-a-days it is very important to learn different skills like communication sk…"
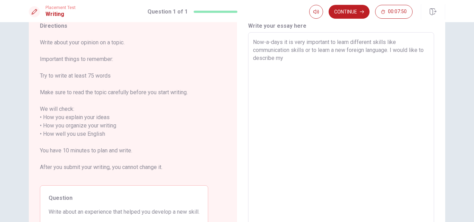
scroll to position [25, 0]
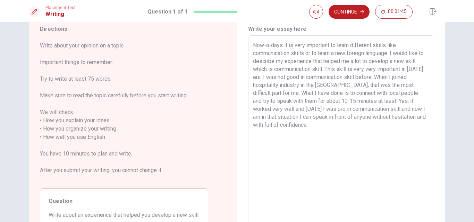
click at [410, 77] on textarea "Now-a-days it is very important to learn different skills like communication sk…" at bounding box center [341, 133] width 176 height 184
click at [312, 128] on textarea "Now-a-days it is very important to learn different skills like communication sk…" at bounding box center [341, 133] width 176 height 184
click at [302, 52] on textarea "Now-a-days it is very important to learn different skills like communication sk…" at bounding box center [341, 133] width 176 height 184
click at [304, 53] on textarea "Now-a-days it is very important to learn different skills like communication sk…" at bounding box center [341, 133] width 176 height 184
click at [353, 125] on textarea "Now-a-days it is very important to learn different skills like communication sk…" at bounding box center [341, 133] width 176 height 184
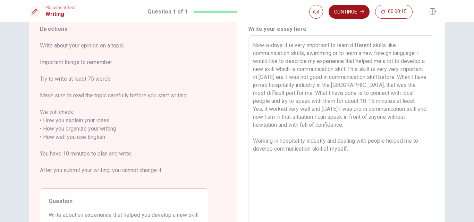
click at [345, 14] on button "Continue" at bounding box center [348, 12] width 41 height 14
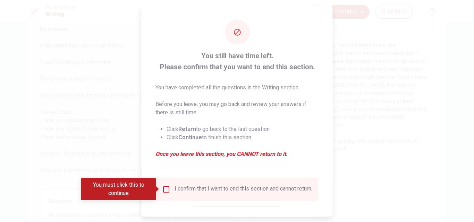
click at [163, 190] on input "You must click this to continue" at bounding box center [166, 189] width 8 height 8
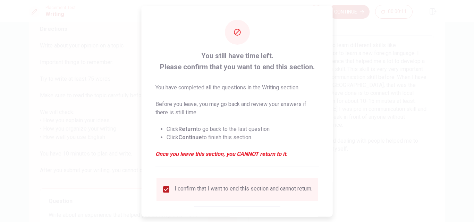
scroll to position [36, 0]
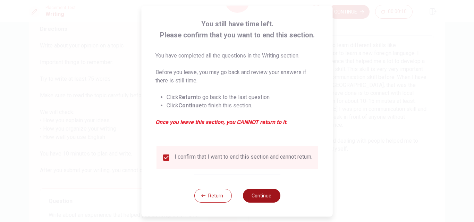
click at [258, 196] on button "Continue" at bounding box center [260, 196] width 37 height 14
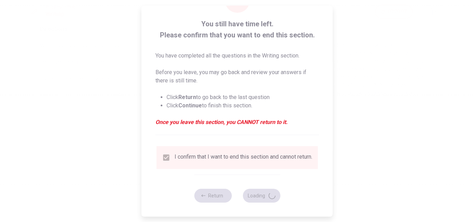
scroll to position [0, 0]
